Goal: Task Accomplishment & Management: Manage account settings

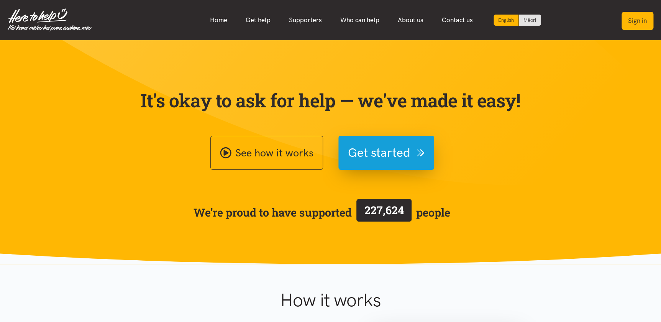
click at [633, 23] on button "Sign in" at bounding box center [638, 21] width 32 height 18
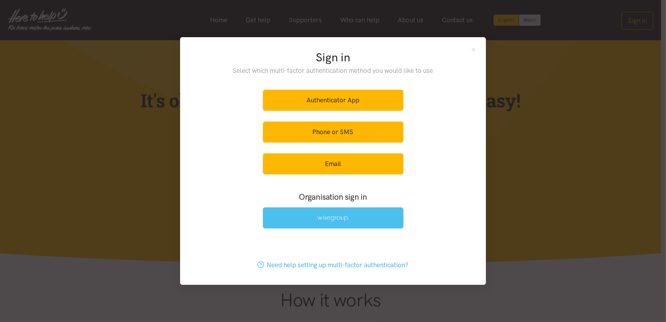
click at [325, 219] on img at bounding box center [332, 218] width 31 height 7
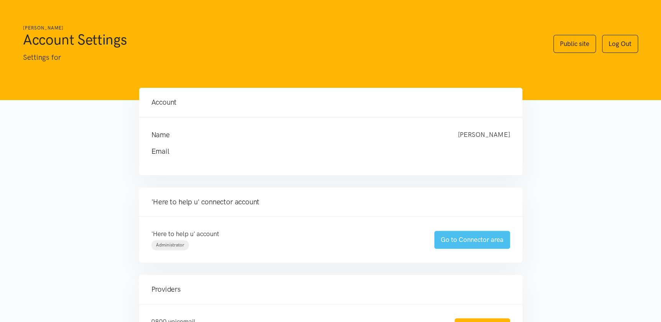
click at [470, 240] on link "Go to Connector area" at bounding box center [472, 240] width 76 height 18
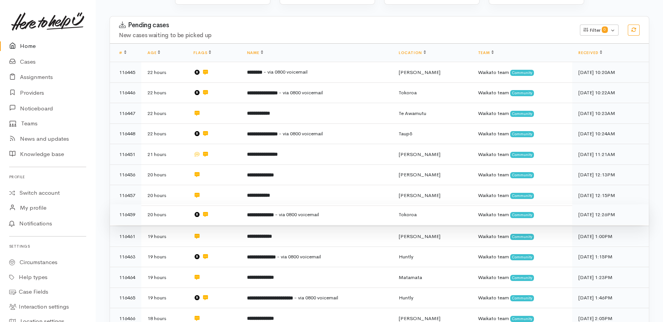
scroll to position [305, 0]
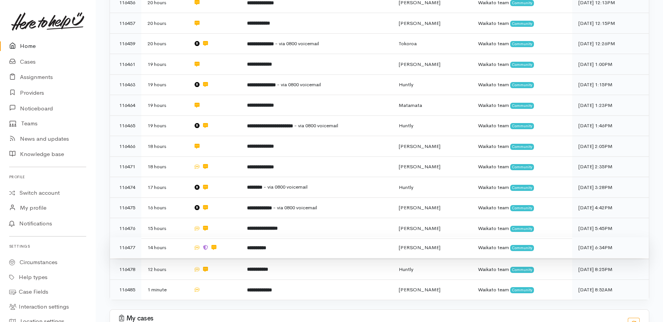
click at [266, 245] on b "**********" at bounding box center [256, 247] width 19 height 5
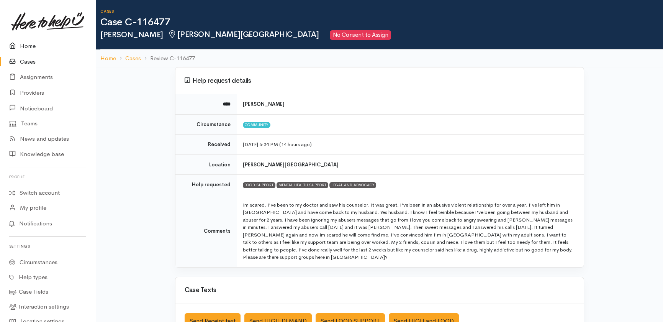
click at [26, 45] on link "Home" at bounding box center [47, 46] width 95 height 16
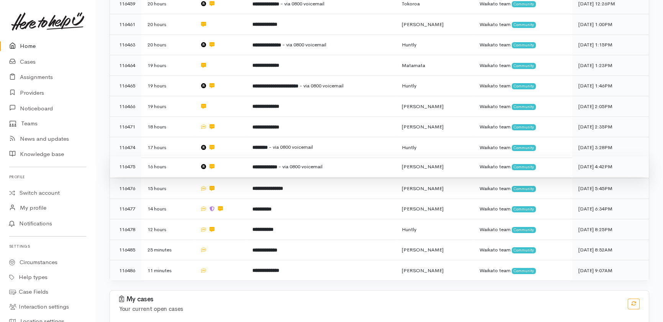
scroll to position [360, 0]
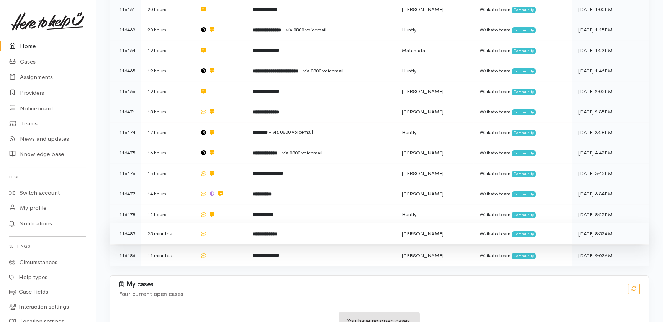
click at [226, 223] on td at bounding box center [220, 233] width 53 height 21
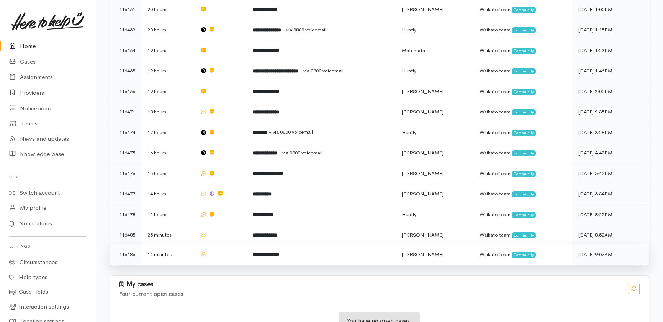
click at [227, 244] on td at bounding box center [220, 254] width 53 height 20
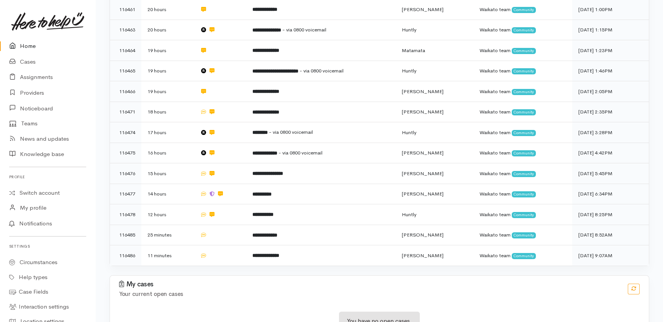
drag, startPoint x: 23, startPoint y: 46, endPoint x: 29, endPoint y: 44, distance: 6.0
click at [24, 45] on link "Home" at bounding box center [47, 46] width 95 height 16
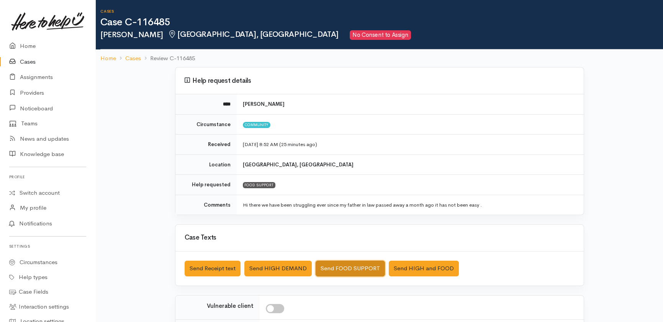
click at [356, 268] on button "Send FOOD SUPPORT" at bounding box center [350, 269] width 69 height 16
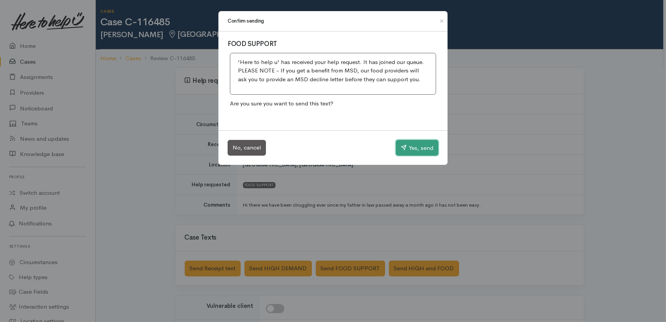
click at [422, 150] on button "Yes, send" at bounding box center [417, 148] width 43 height 16
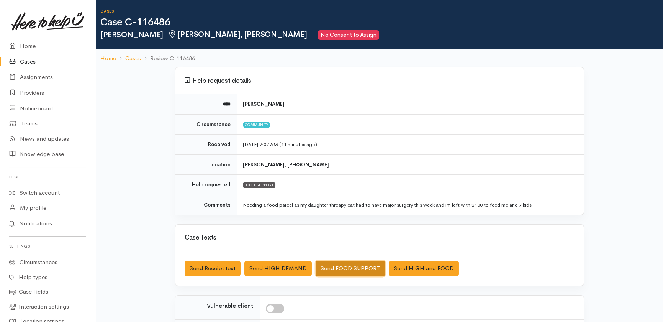
click at [340, 267] on button "Send FOOD SUPPORT" at bounding box center [350, 269] width 69 height 16
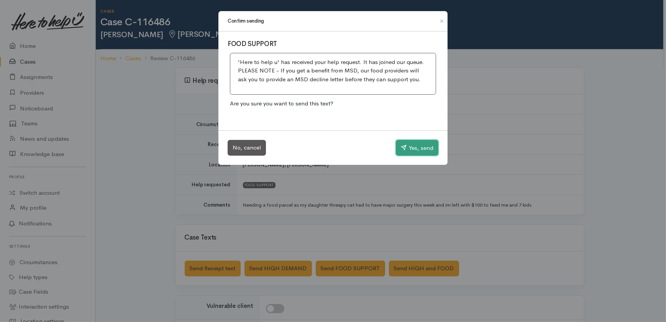
click at [430, 147] on button "Yes, send" at bounding box center [417, 148] width 43 height 16
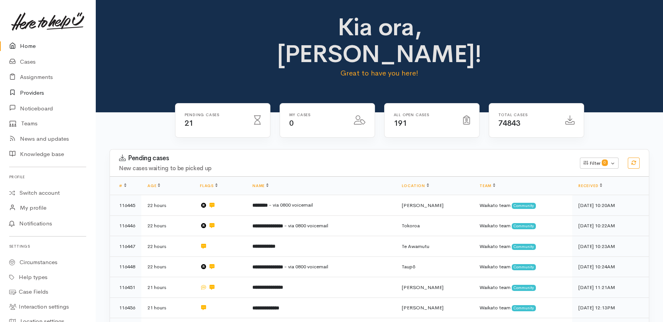
click at [35, 92] on link "Providers" at bounding box center [47, 93] width 95 height 16
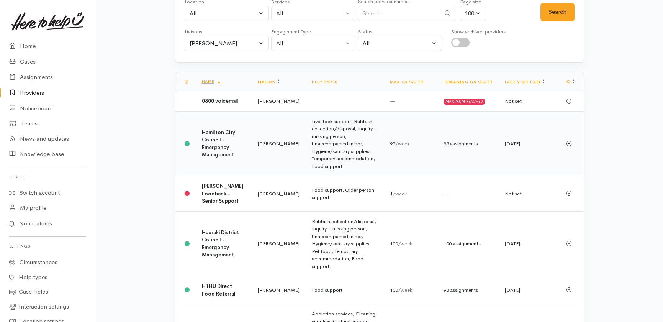
scroll to position [69, 0]
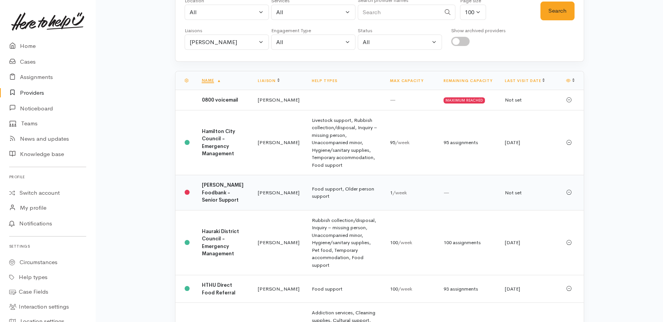
click at [211, 190] on b "Hamilton Foodbank - Senior Support" at bounding box center [223, 192] width 42 height 21
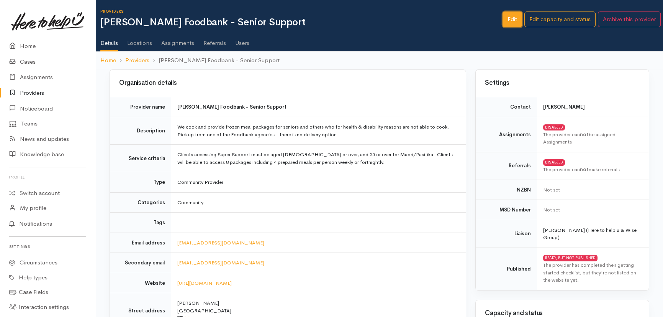
click at [509, 18] on link "Edit" at bounding box center [513, 19] width 20 height 16
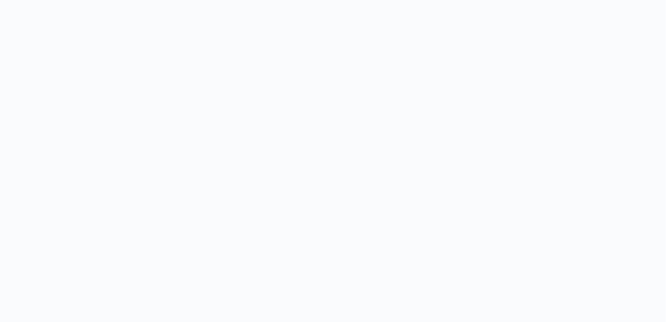
select select
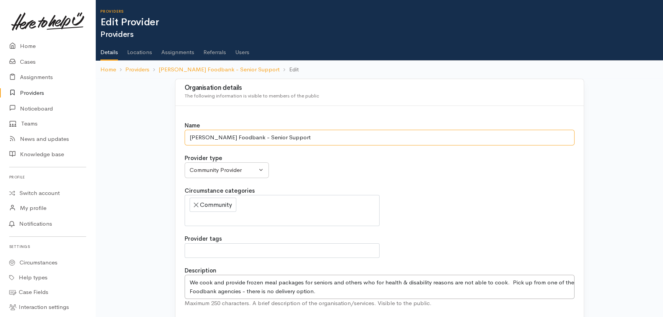
drag, startPoint x: 291, startPoint y: 136, endPoint x: 250, endPoint y: 140, distance: 41.5
click at [250, 140] on input "Hamilton Foodbank - Senior Support" at bounding box center [380, 138] width 390 height 16
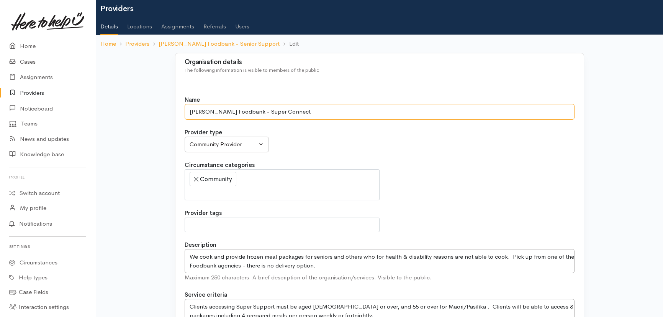
scroll to position [69, 0]
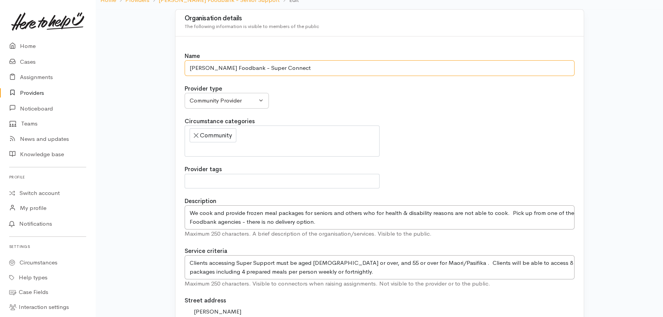
type input "Hamilton Foodbank - Super Connect"
click at [267, 220] on textarea "We cook and provide frozen meal packages for seniors and others who for health …" at bounding box center [380, 217] width 390 height 24
type textarea "We cook and provide frozen meal packages for seniors and others who for health …"
drag, startPoint x: 254, startPoint y: 261, endPoint x: 273, endPoint y: 261, distance: 19.2
click at [273, 261] on textarea "Clients accessing Super Support must be aged 65 or over, and 55 or over for Mao…" at bounding box center [380, 267] width 390 height 24
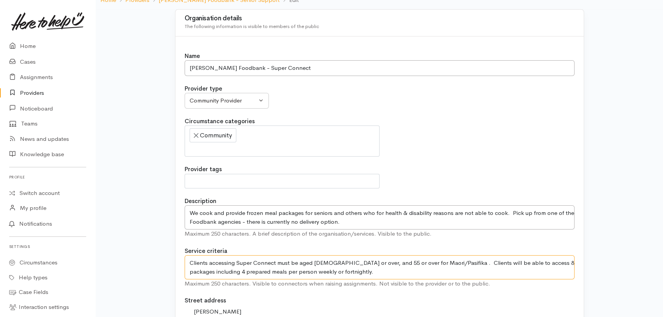
click at [259, 270] on textarea "Clients accessing Super Support must be aged 65 or over, and 55 or over for Mao…" at bounding box center [380, 267] width 390 height 24
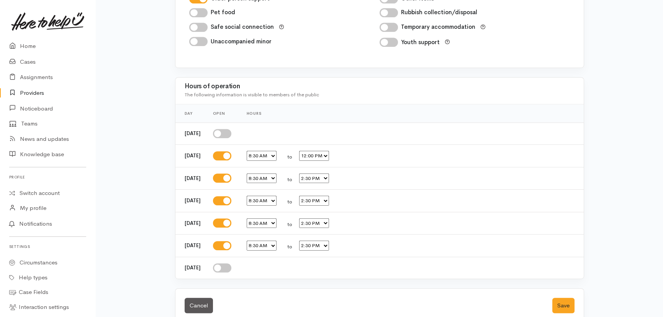
scroll to position [1303, 0]
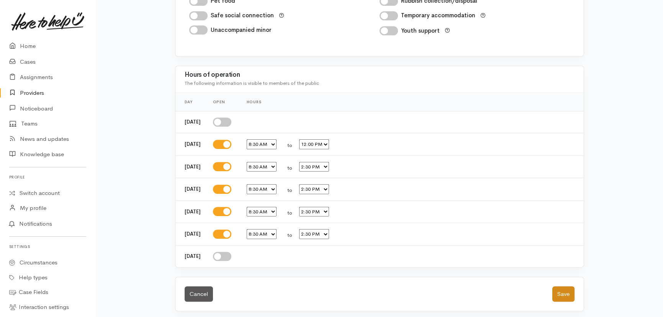
type textarea "Clients accessing Super Connect must be aged 65 or over, and 55 or over for Mao…"
click at [563, 292] on button "Save" at bounding box center [564, 294] width 22 height 16
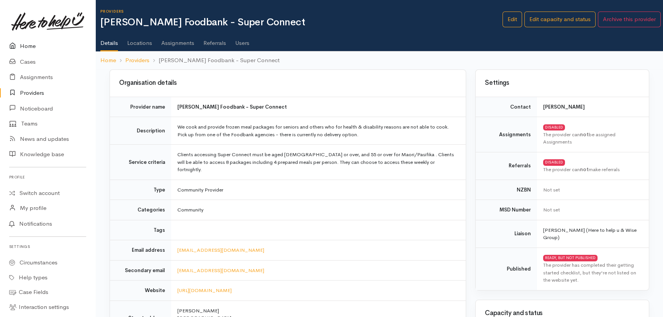
click at [25, 44] on link "Home" at bounding box center [47, 46] width 95 height 16
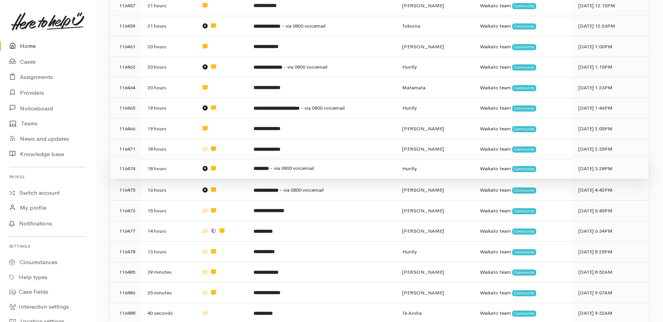
scroll to position [380, 0]
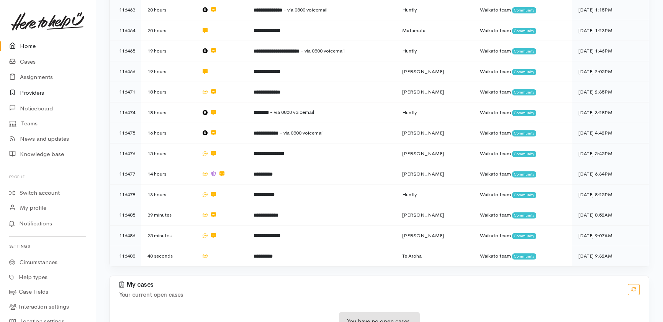
click at [28, 92] on link "Providers" at bounding box center [47, 93] width 95 height 16
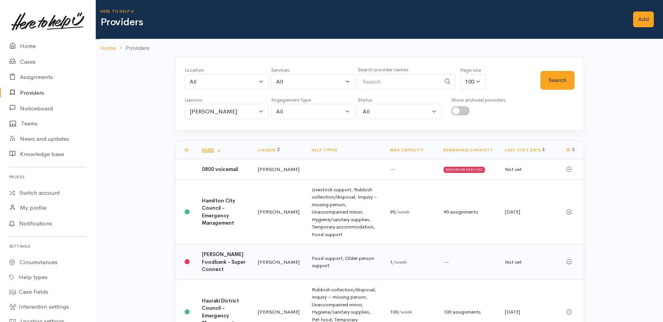
click at [217, 264] on b "[PERSON_NAME] Foodbank - Super Connect" at bounding box center [224, 261] width 44 height 21
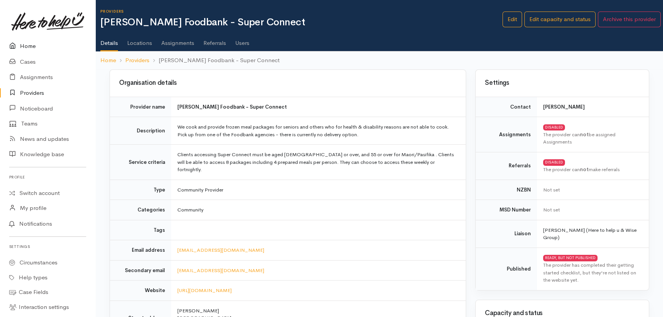
click at [28, 47] on link "Home" at bounding box center [47, 46] width 95 height 16
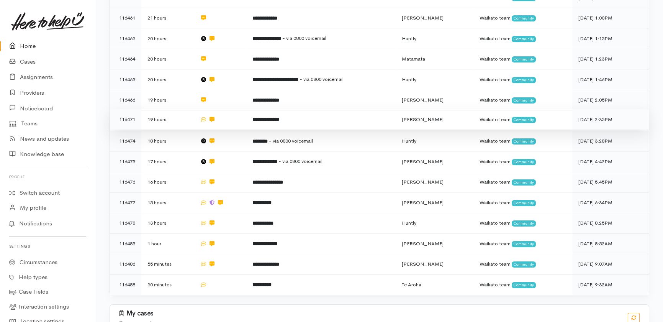
scroll to position [360, 0]
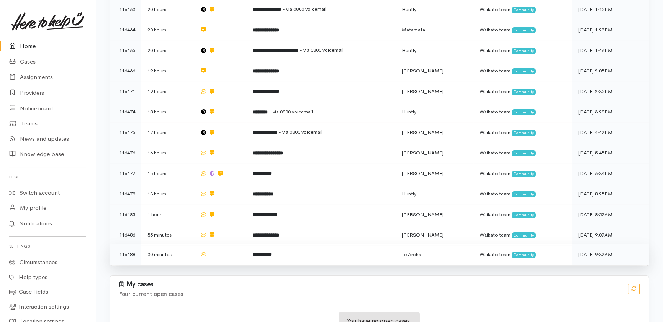
click at [342, 244] on td "**********" at bounding box center [320, 254] width 149 height 20
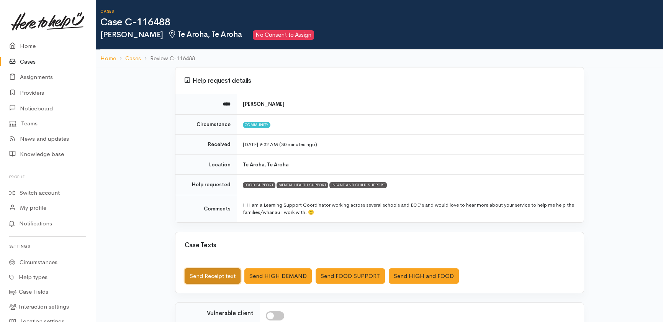
click at [207, 277] on button "Send Receipt text" at bounding box center [213, 276] width 56 height 16
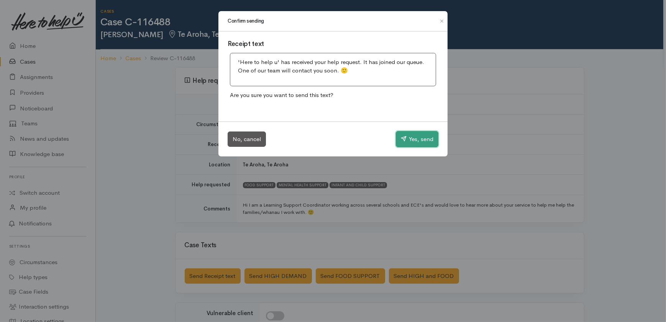
click at [416, 145] on button "Yes, send" at bounding box center [417, 139] width 43 height 16
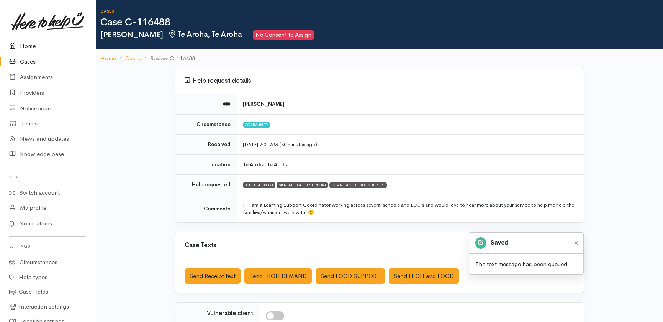
click at [30, 44] on link "Home" at bounding box center [47, 46] width 95 height 16
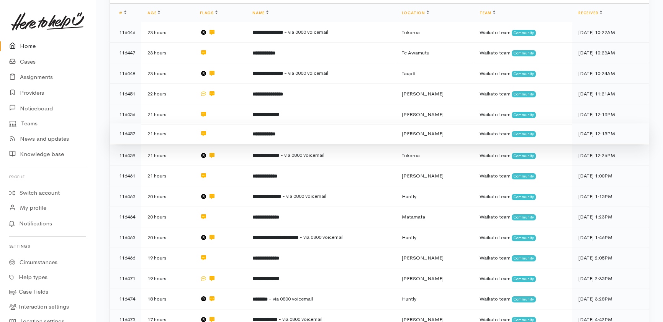
scroll to position [186, 0]
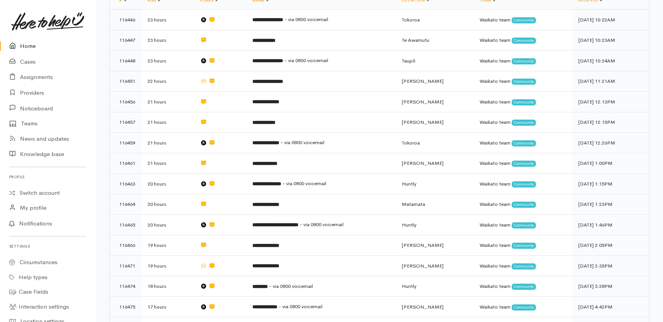
drag, startPoint x: 27, startPoint y: 46, endPoint x: 27, endPoint y: 50, distance: 4.2
click at [27, 45] on link "Home" at bounding box center [47, 46] width 95 height 16
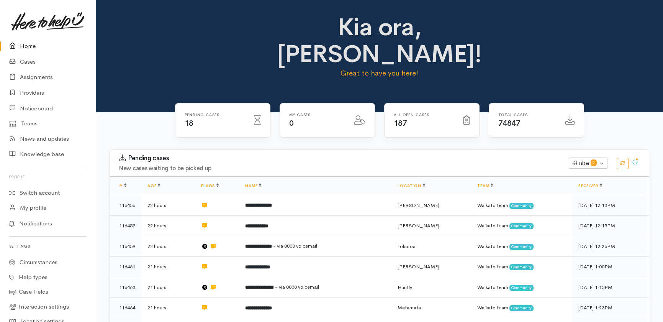
click at [27, 47] on link "Home" at bounding box center [47, 46] width 95 height 16
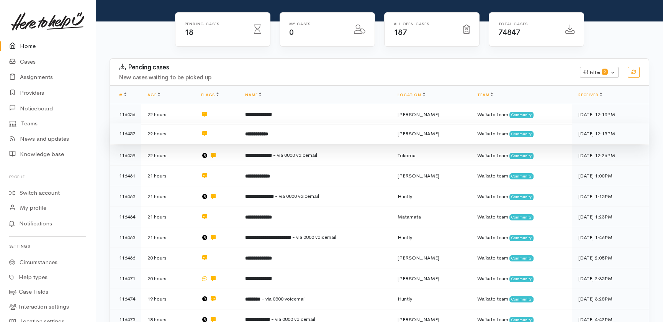
scroll to position [126, 0]
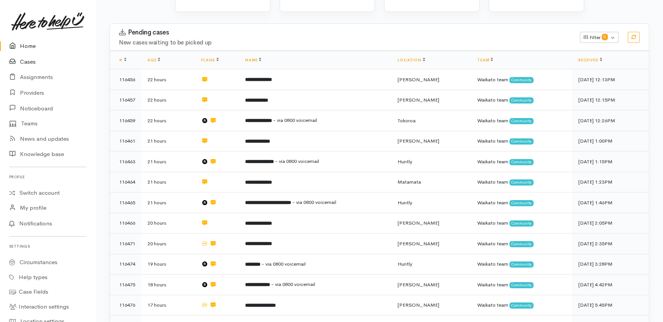
click at [33, 61] on link "Cases" at bounding box center [47, 62] width 95 height 16
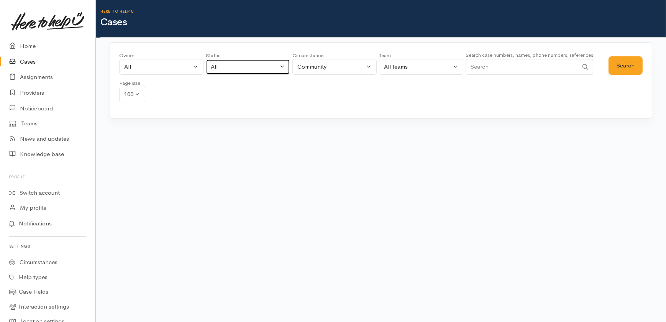
click at [236, 69] on div "All" at bounding box center [244, 66] width 67 height 9
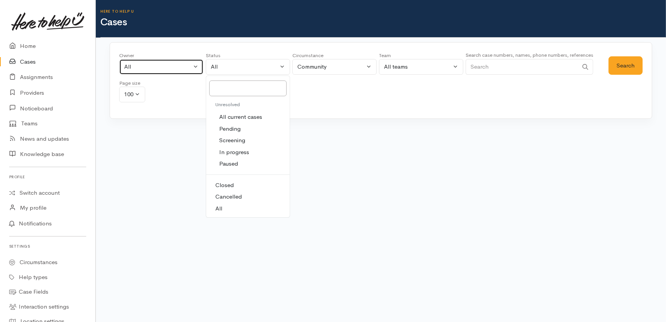
click at [169, 63] on div "All" at bounding box center [157, 66] width 67 height 9
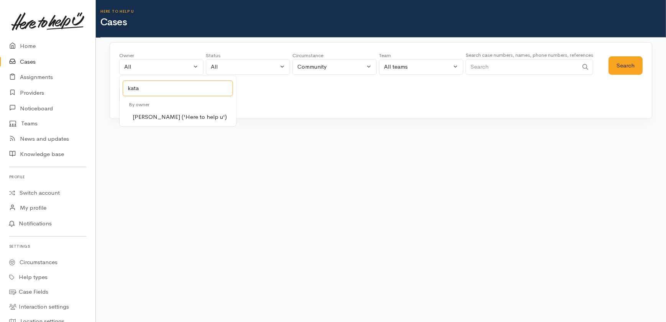
type input "kata"
click at [161, 115] on span "Katarina Daly ('Here to help u')" at bounding box center [180, 117] width 94 height 9
select select "1252"
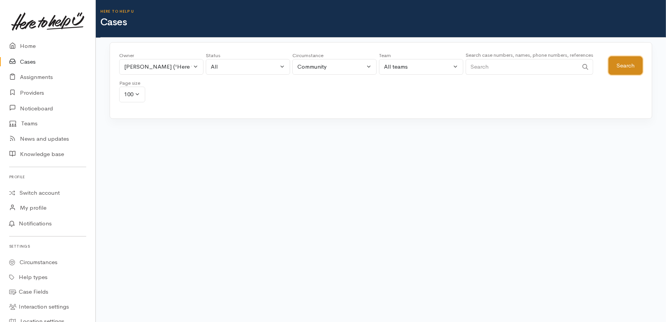
click at [631, 64] on button "Search" at bounding box center [626, 65] width 34 height 19
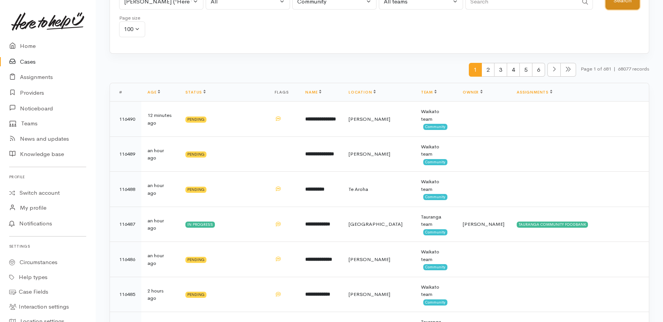
scroll to position [34, 0]
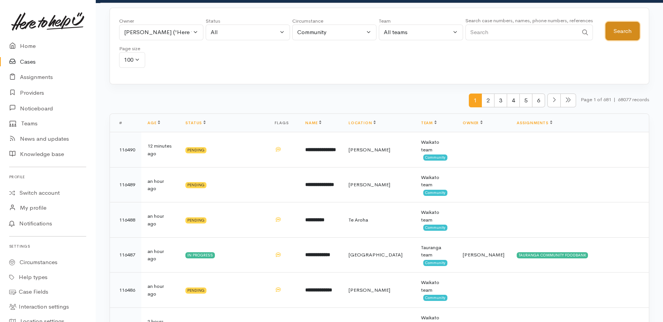
click at [621, 34] on button "Search" at bounding box center [623, 31] width 34 height 19
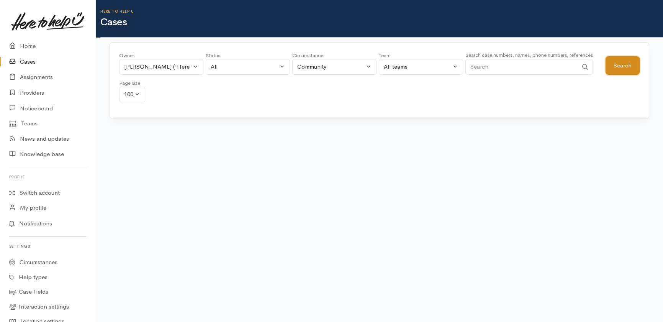
scroll to position [0, 0]
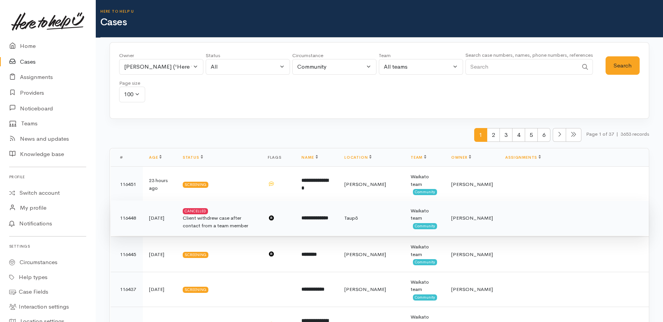
click at [232, 225] on div "Client withdrew case after contact from a team member" at bounding box center [219, 221] width 73 height 15
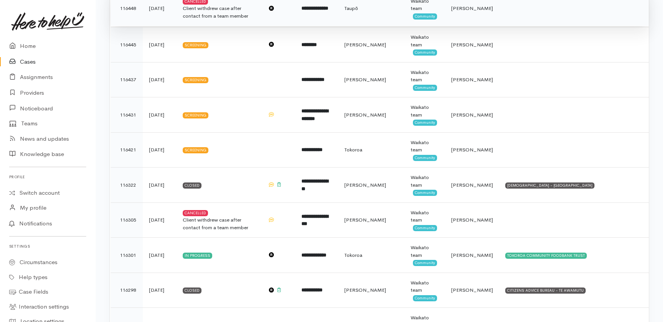
scroll to position [104, 0]
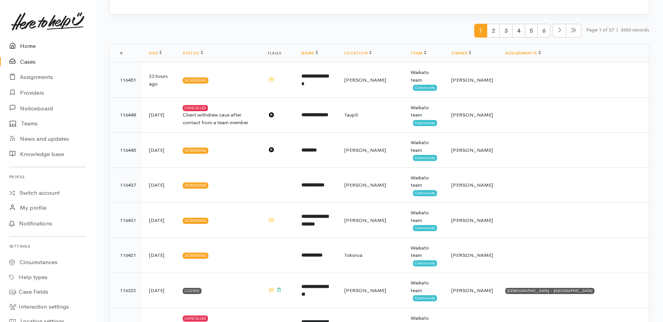
click at [26, 46] on link "Home" at bounding box center [47, 46] width 95 height 16
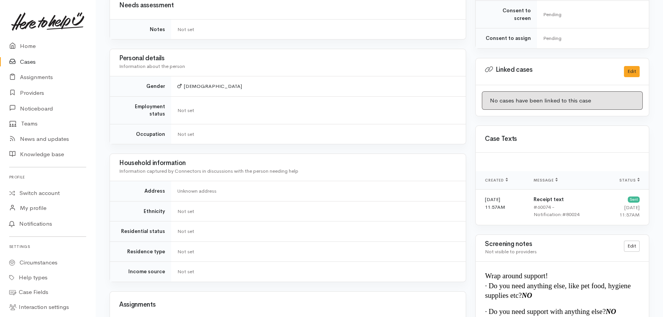
scroll to position [368, 0]
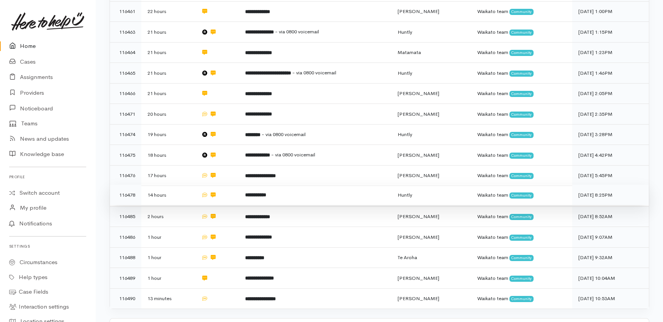
scroll to position [300, 0]
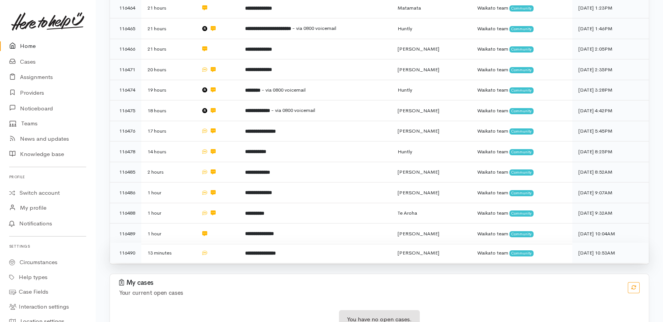
click at [296, 243] on td "**********" at bounding box center [315, 253] width 153 height 20
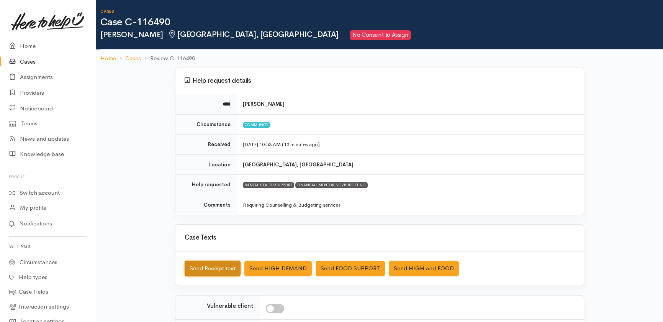
click at [199, 263] on button "Send Receipt text" at bounding box center [213, 269] width 56 height 16
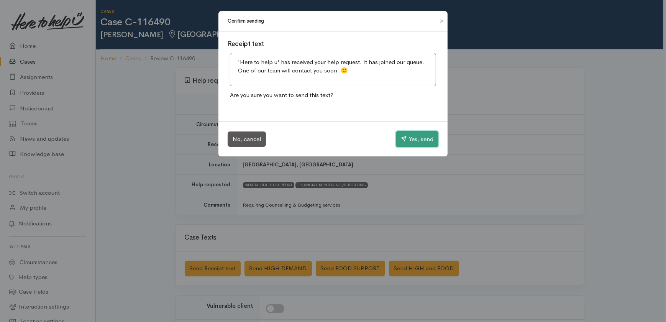
click at [414, 138] on button "Yes, send" at bounding box center [417, 139] width 43 height 16
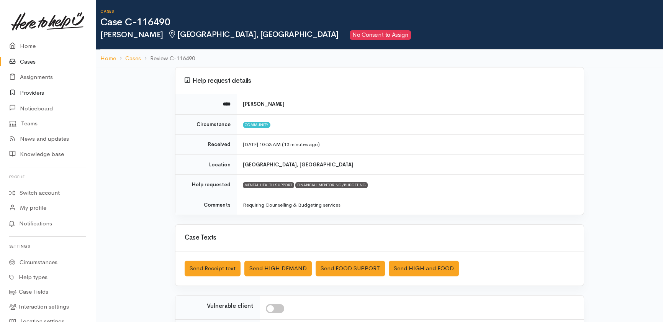
click at [33, 94] on link "Providers" at bounding box center [47, 93] width 95 height 16
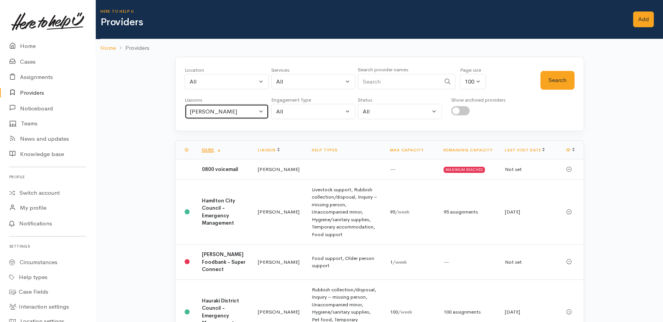
click at [235, 110] on div "[PERSON_NAME]" at bounding box center [223, 111] width 67 height 9
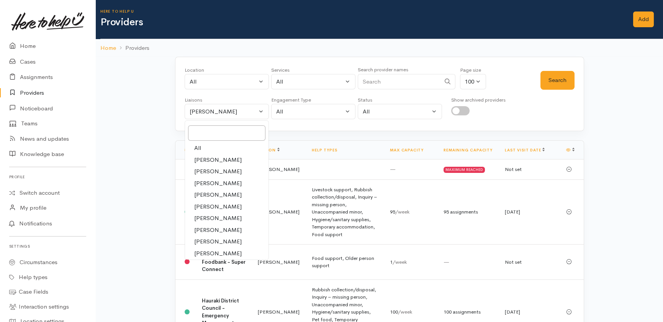
drag, startPoint x: 198, startPoint y: 147, endPoint x: 294, endPoint y: 154, distance: 96.5
click at [197, 147] on span "All" at bounding box center [197, 148] width 7 height 9
select select "null"
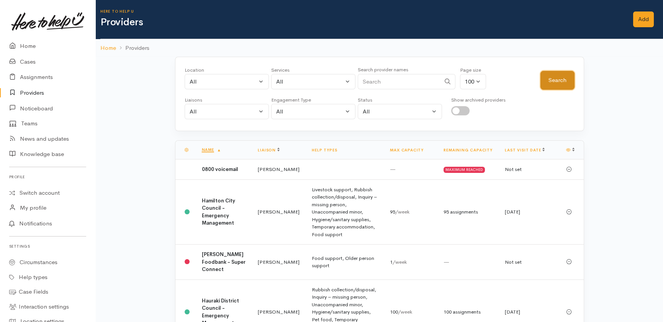
click at [560, 79] on button "Search" at bounding box center [558, 80] width 34 height 19
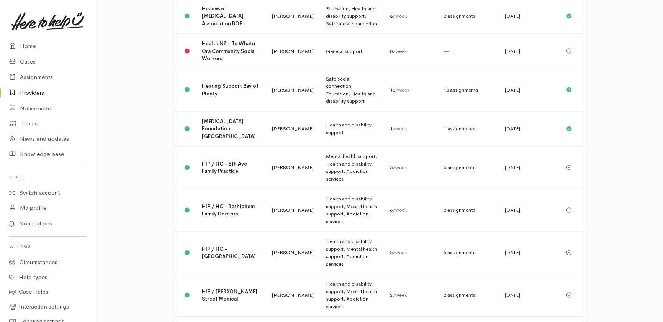
scroll to position [3330, 0]
